Goal: Transaction & Acquisition: Purchase product/service

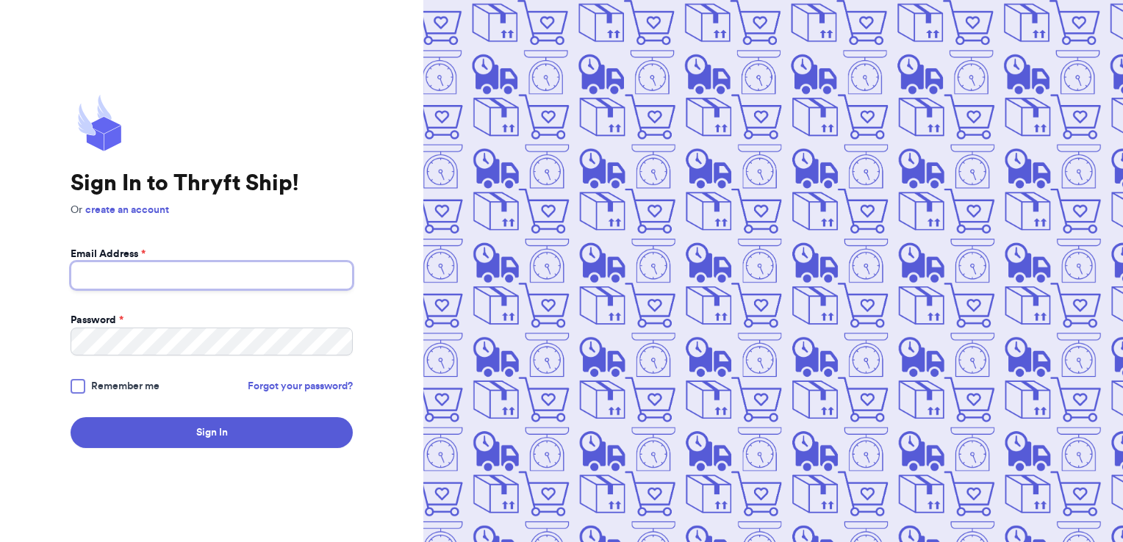
type input "[EMAIL_ADDRESS][DOMAIN_NAME]"
click at [203, 416] on form "Email Address * [EMAIL_ADDRESS][DOMAIN_NAME] Password * Remember me Forgot your…" at bounding box center [212, 347] width 282 height 201
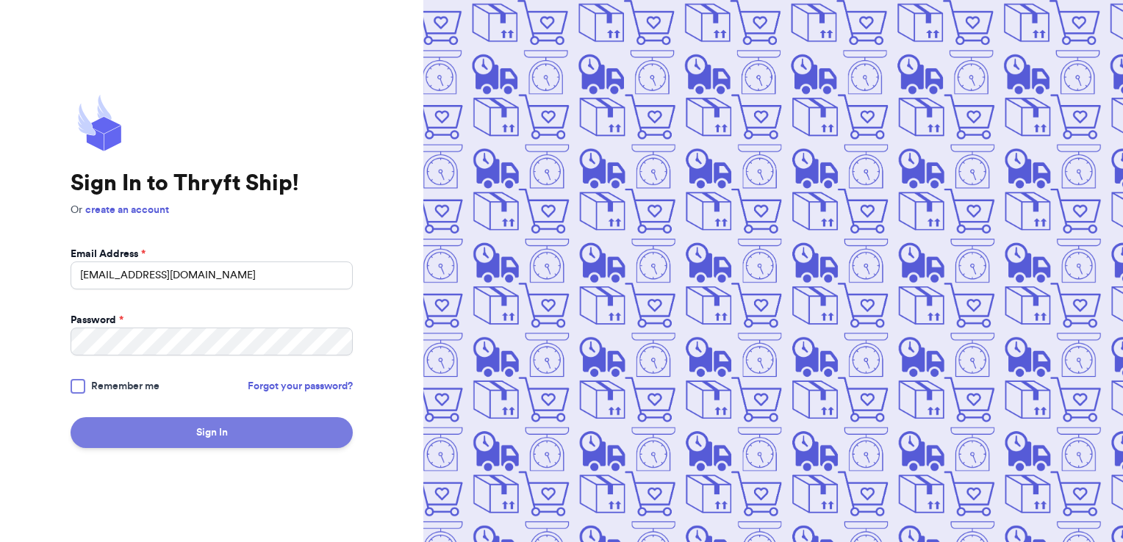
click at [206, 426] on button "Sign In" at bounding box center [212, 433] width 282 height 31
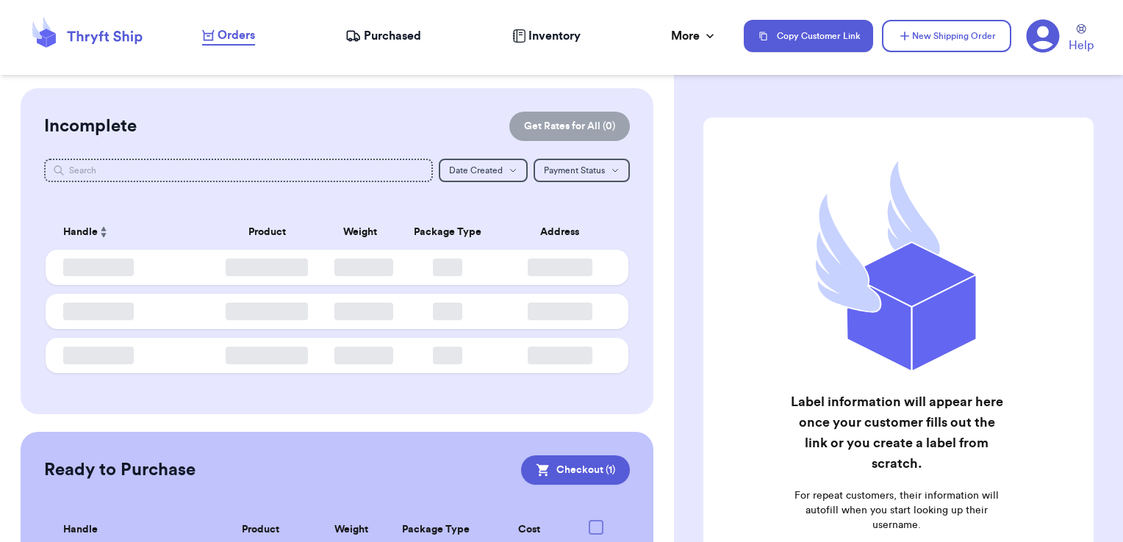
checkbox input "true"
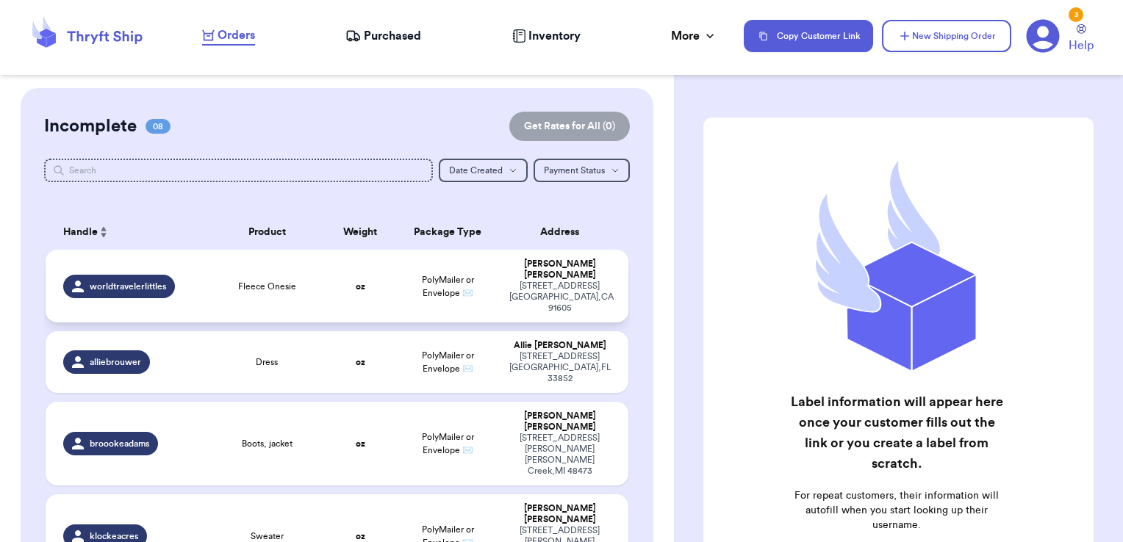
click at [265, 303] on td "Fleece Onesie" at bounding box center [267, 286] width 117 height 73
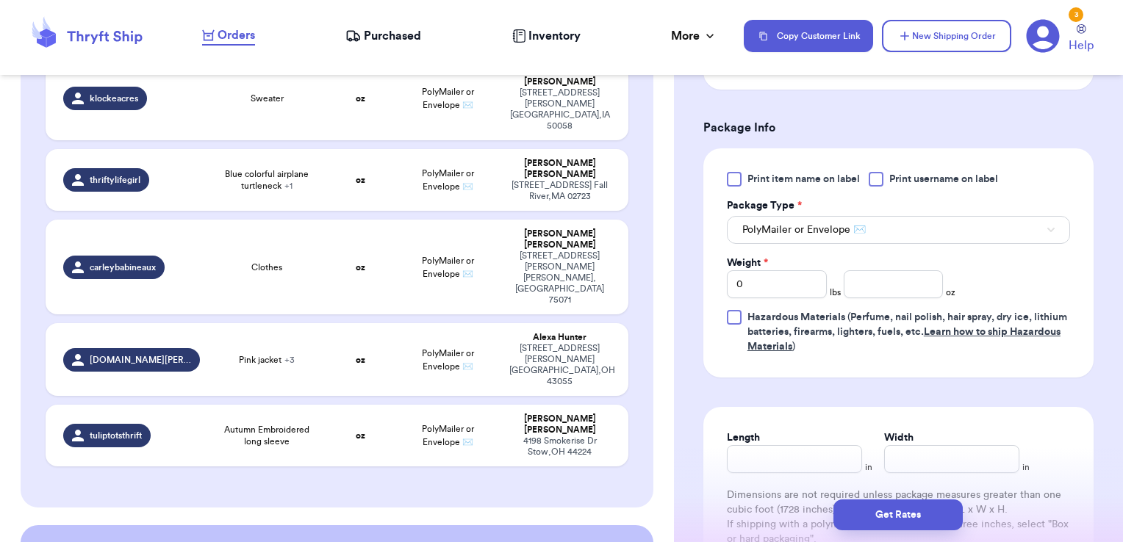
scroll to position [466, 0]
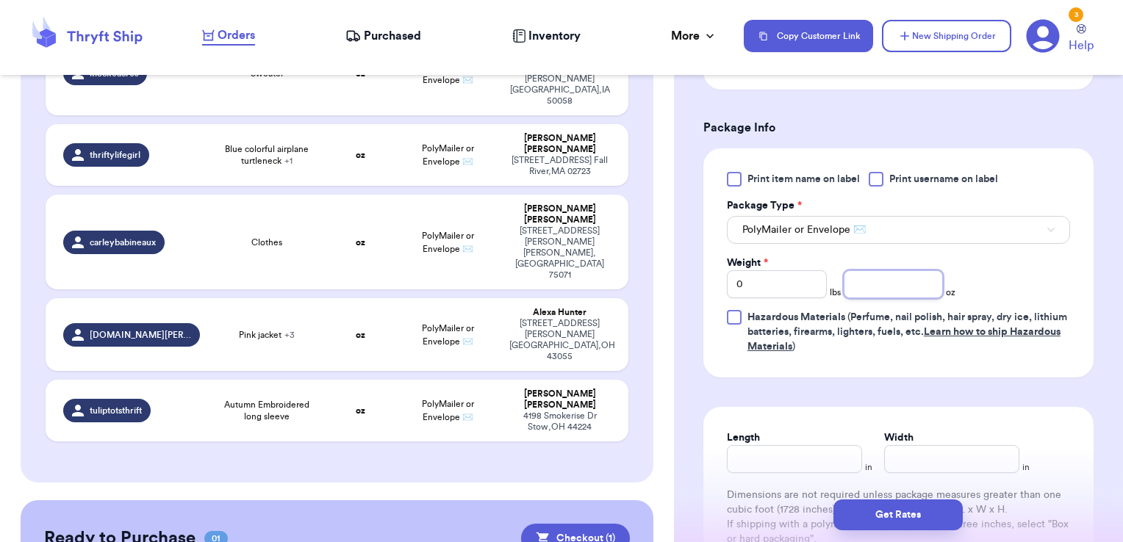
click at [885, 284] on input "number" at bounding box center [894, 284] width 100 height 28
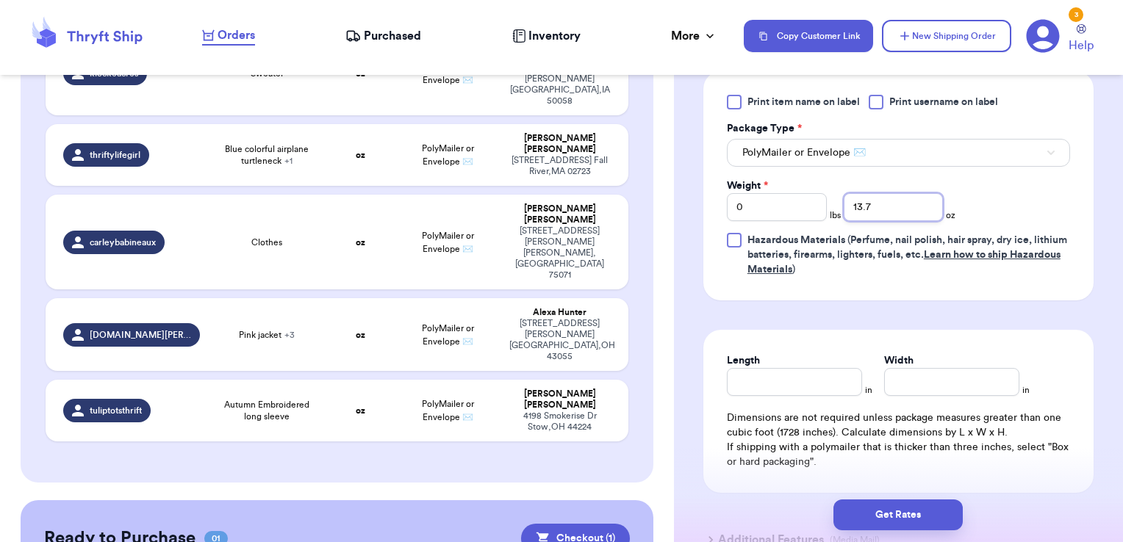
scroll to position [588, 0]
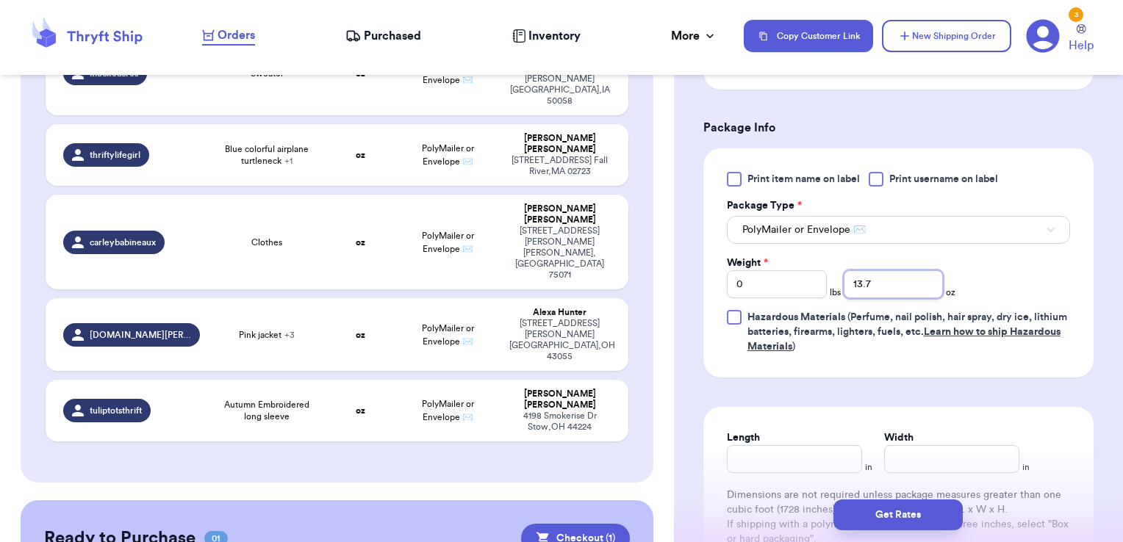
type input "13.7"
click at [837, 239] on button "PolyMailer or Envelope ✉️" at bounding box center [898, 230] width 343 height 28
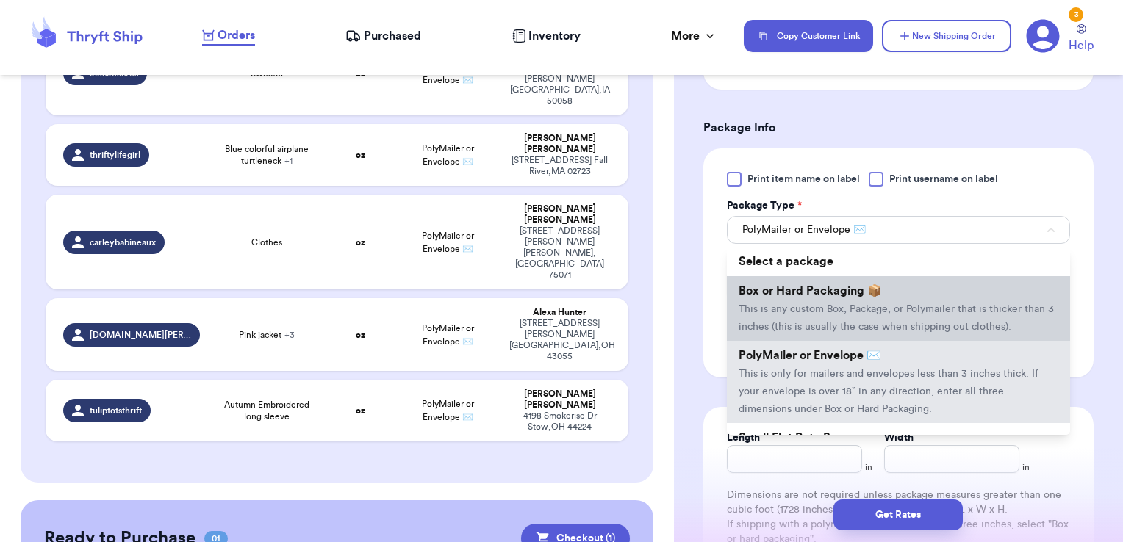
click at [811, 293] on span "Box or Hard Packaging 📦" at bounding box center [810, 291] width 143 height 12
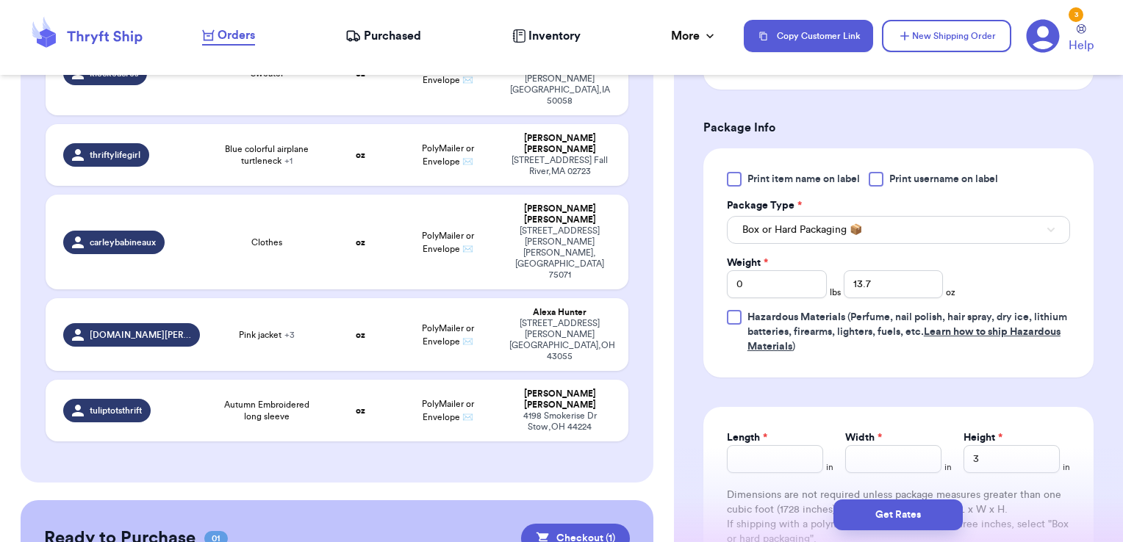
scroll to position [735, 0]
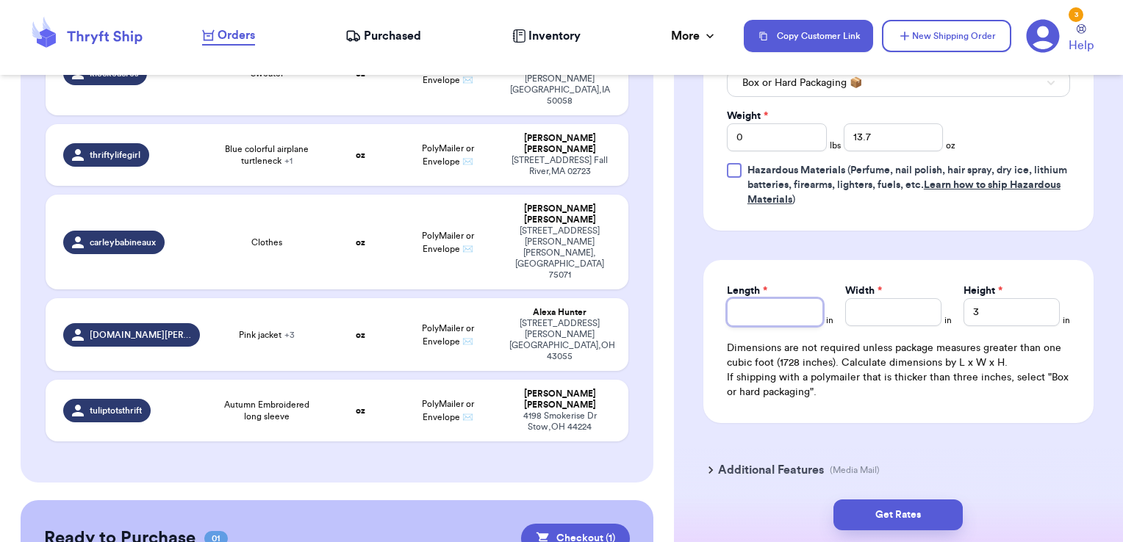
click at [791, 318] on input "Length *" at bounding box center [775, 312] width 96 height 28
type input "13"
type input "5"
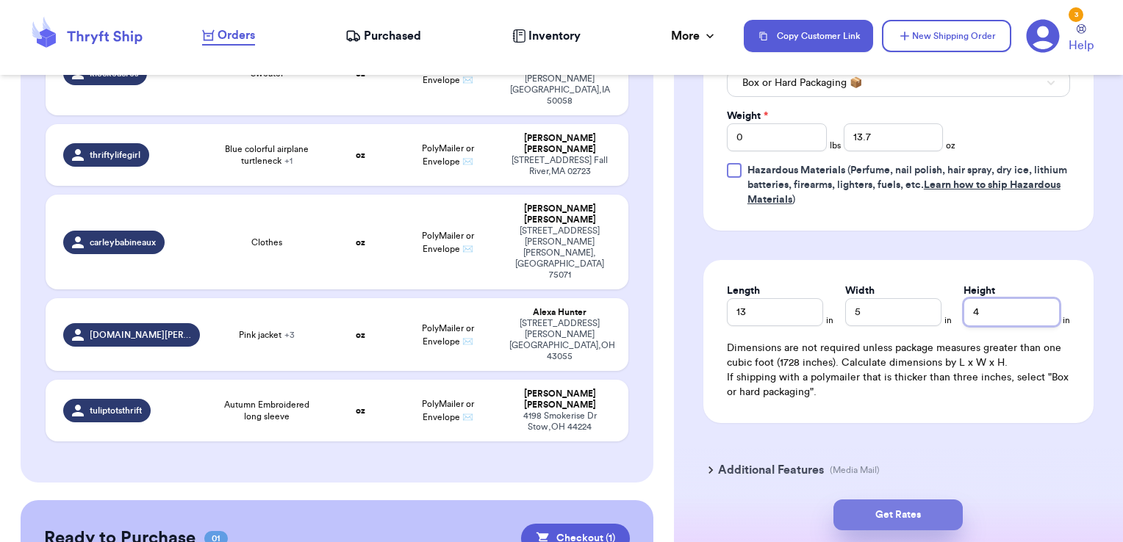
type input "4"
click at [864, 506] on button "Get Rates" at bounding box center [898, 515] width 129 height 31
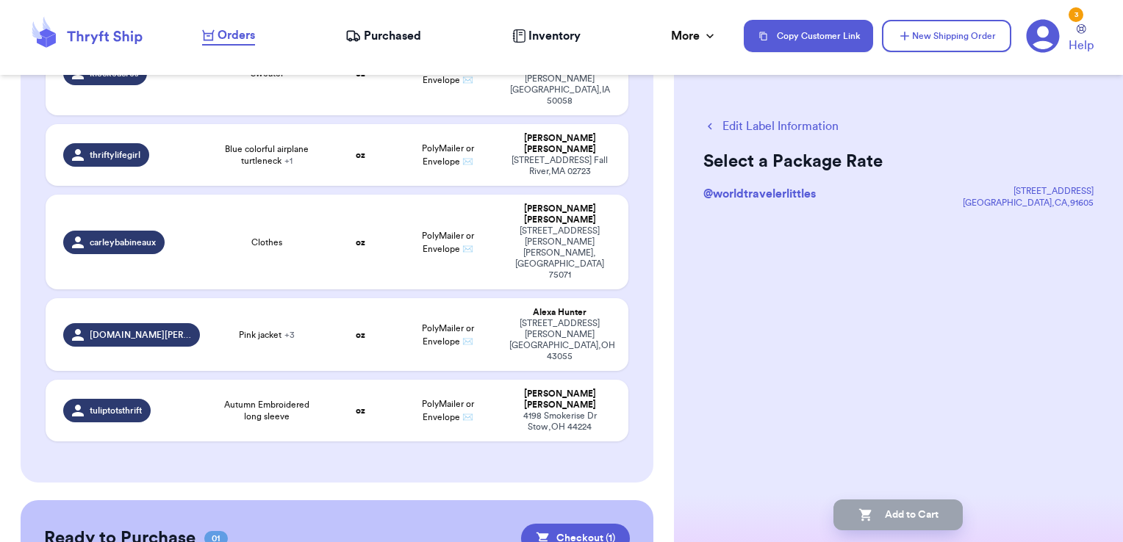
scroll to position [0, 0]
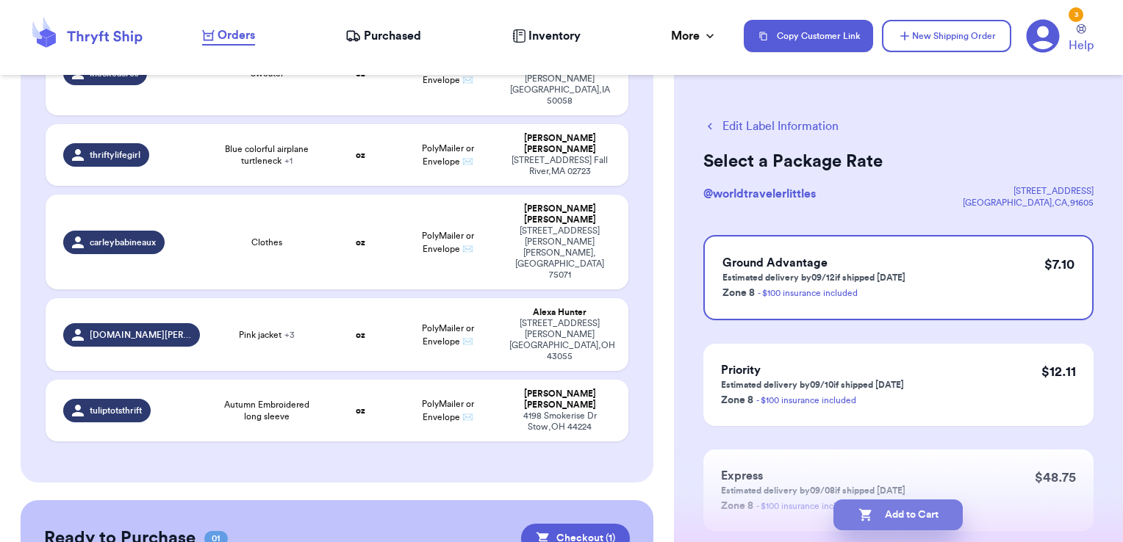
click at [895, 518] on button "Add to Cart" at bounding box center [898, 515] width 129 height 31
checkbox input "true"
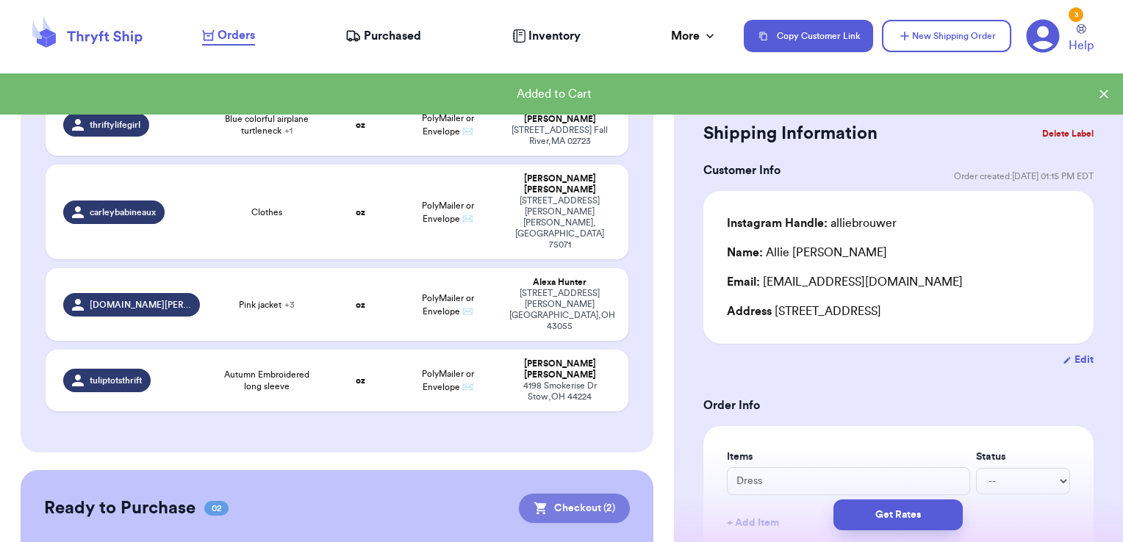
scroll to position [448, 0]
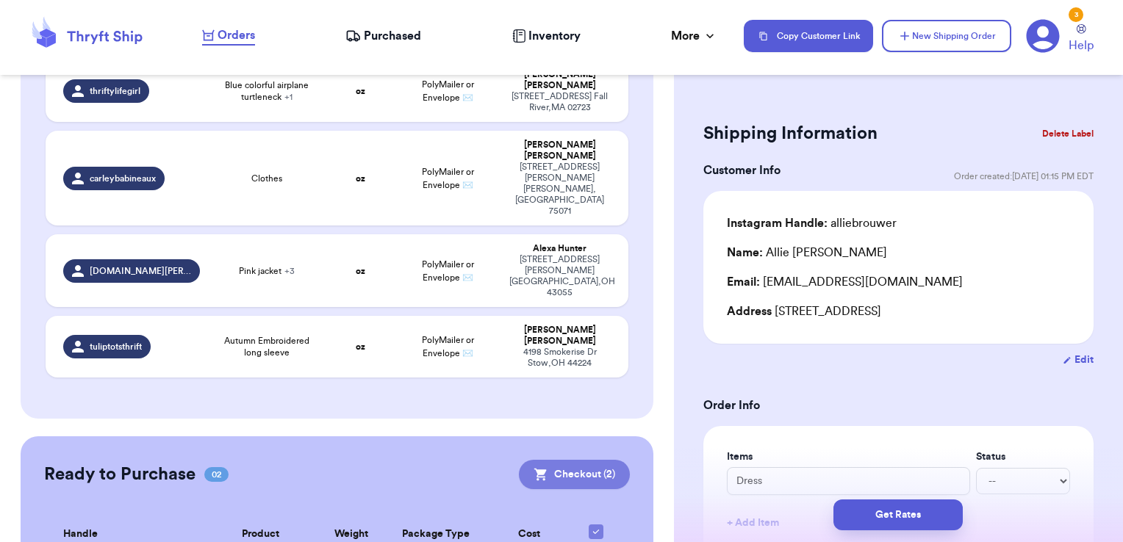
click at [572, 460] on button "Checkout ( 2 )" at bounding box center [574, 474] width 111 height 29
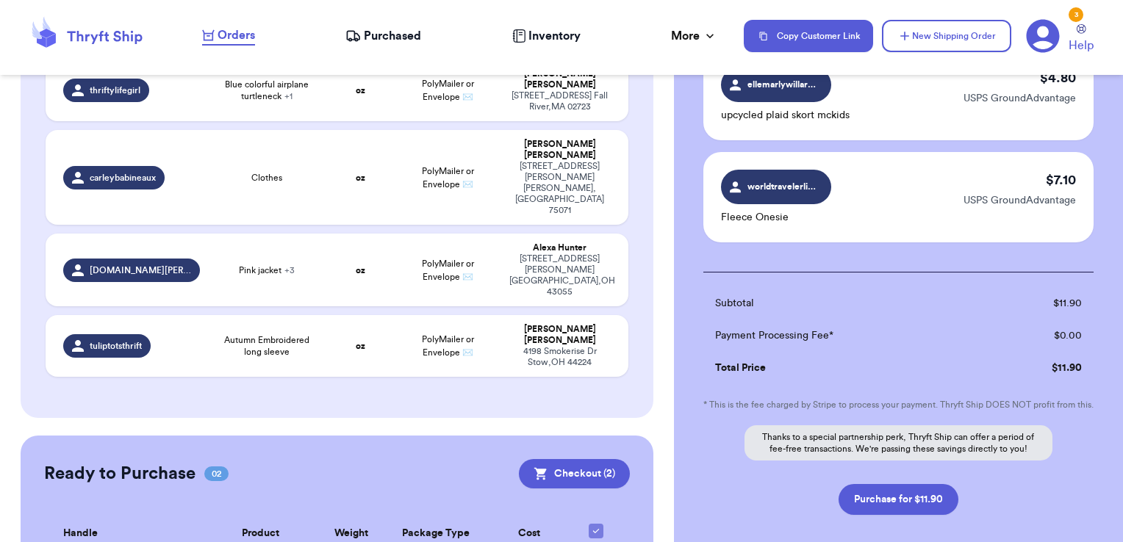
scroll to position [221, 0]
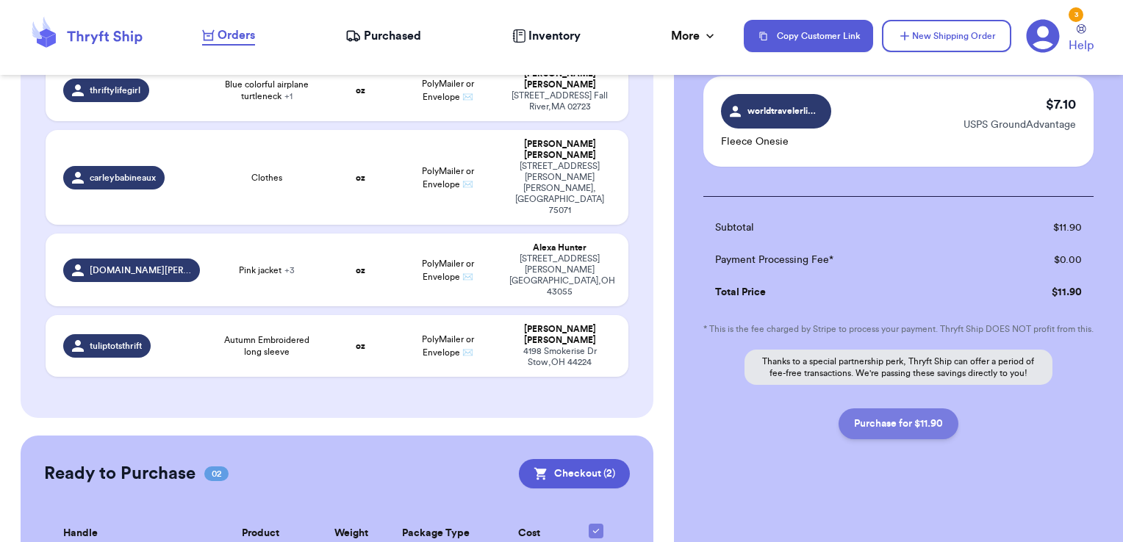
click at [934, 419] on button "Purchase for $11.90" at bounding box center [899, 424] width 120 height 31
checkbox input "false"
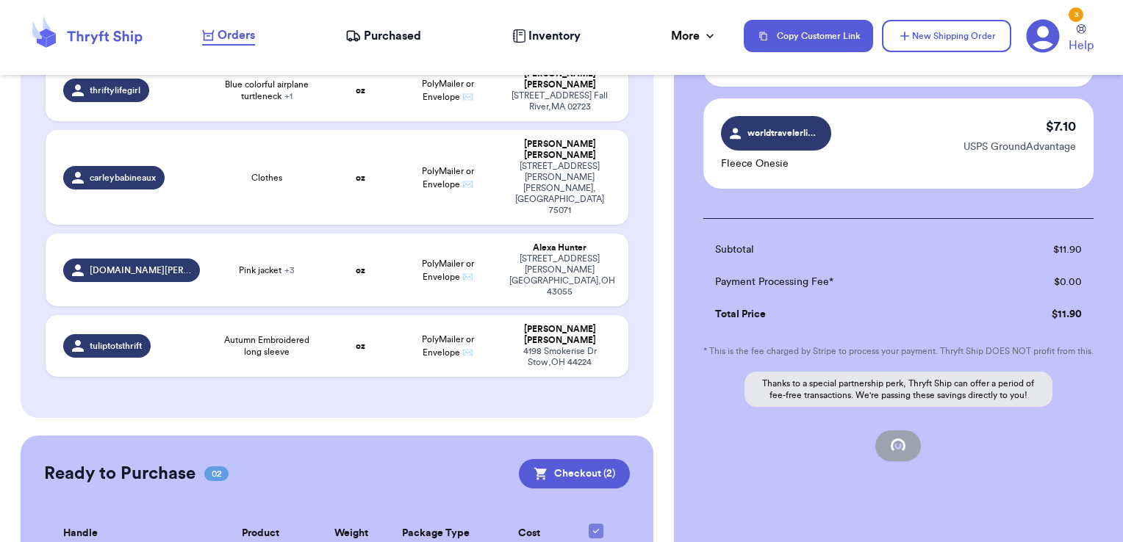
checkbox input "true"
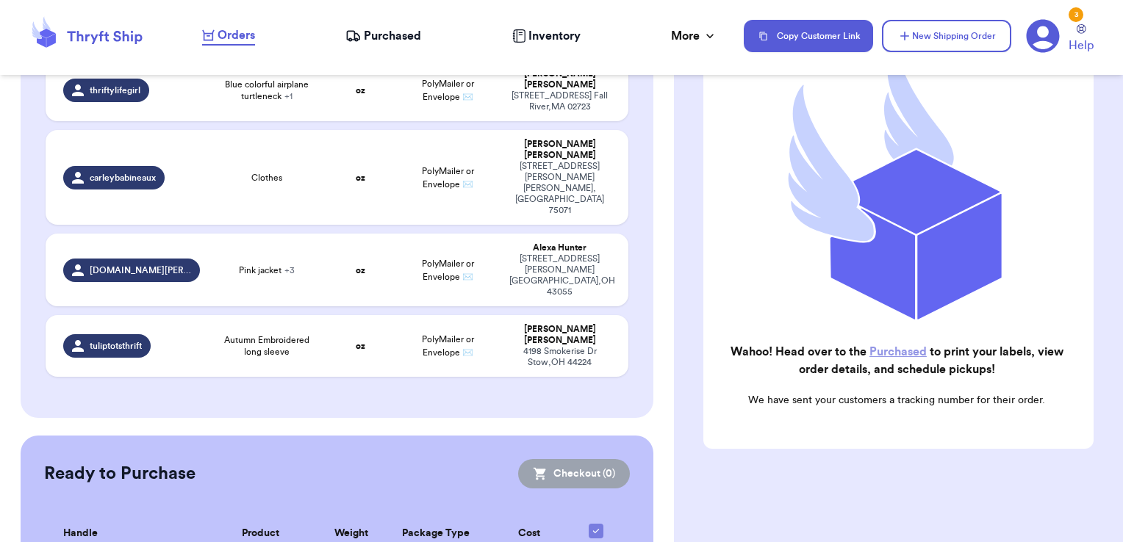
scroll to position [390, 0]
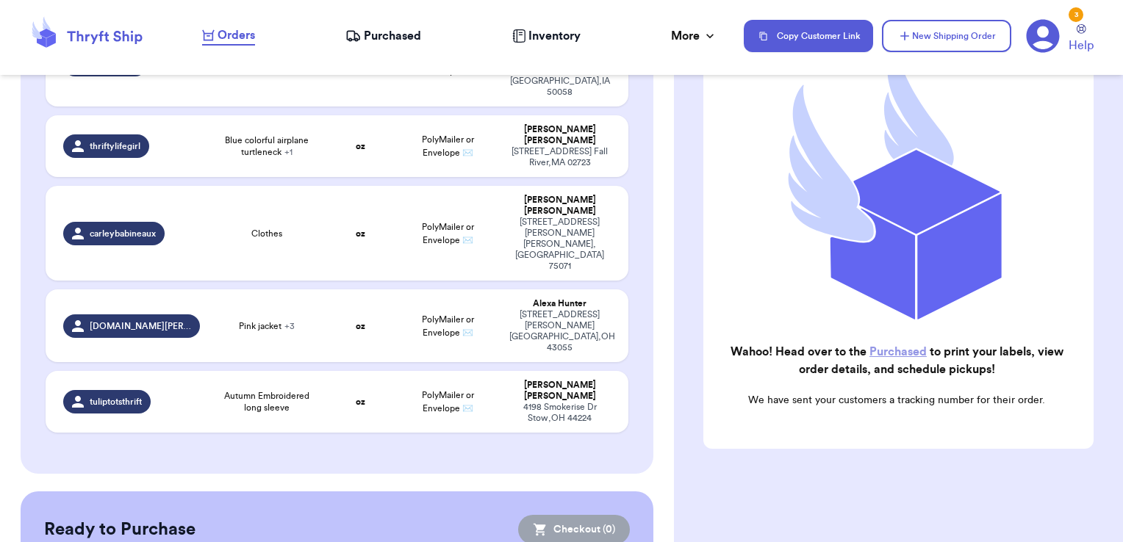
click at [882, 346] on link "Purchased" at bounding box center [898, 352] width 57 height 12
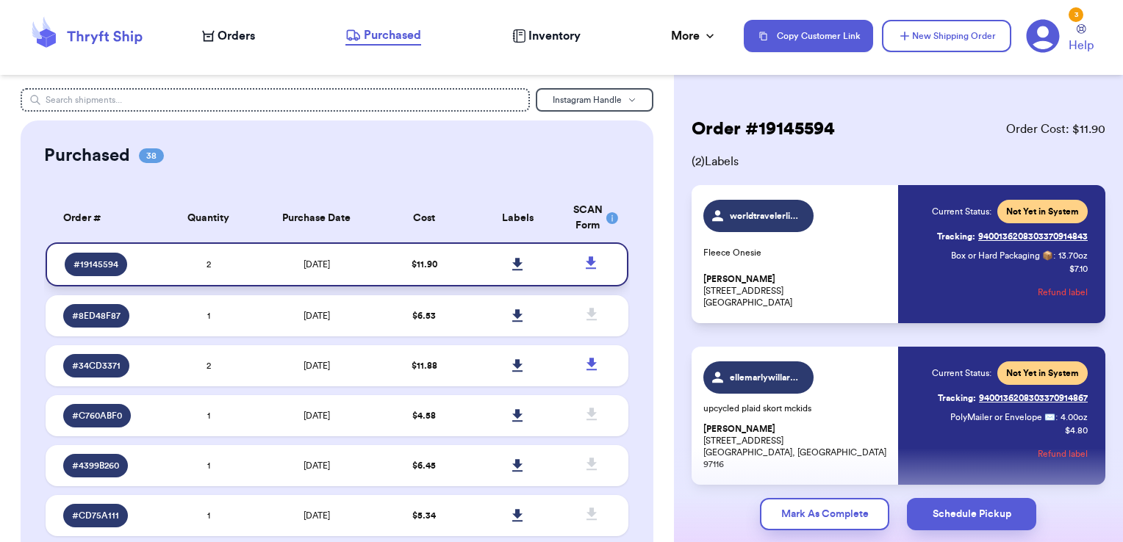
click at [512, 262] on icon at bounding box center [517, 264] width 10 height 12
